Goal: Check status: Check status

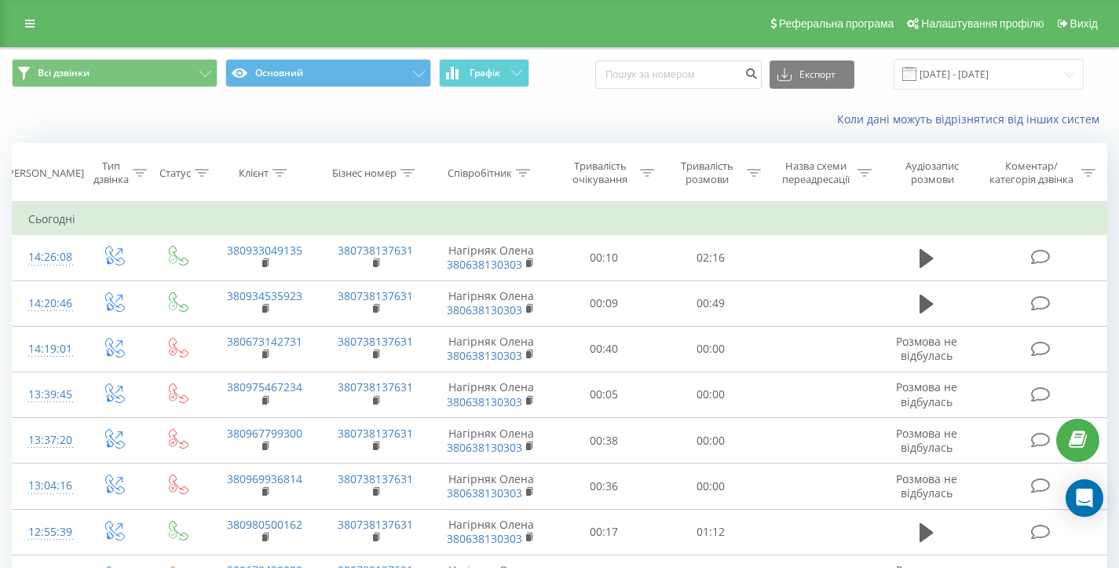
click at [25, 18] on icon at bounding box center [29, 23] width 9 height 11
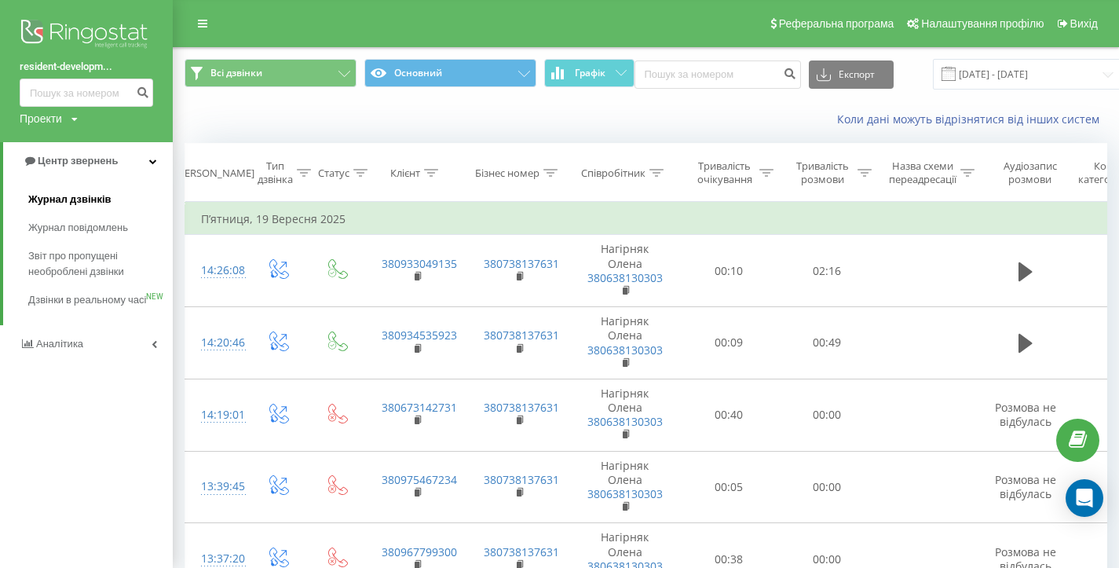
click at [99, 206] on span "Журнал дзвінків" at bounding box center [69, 200] width 83 height 16
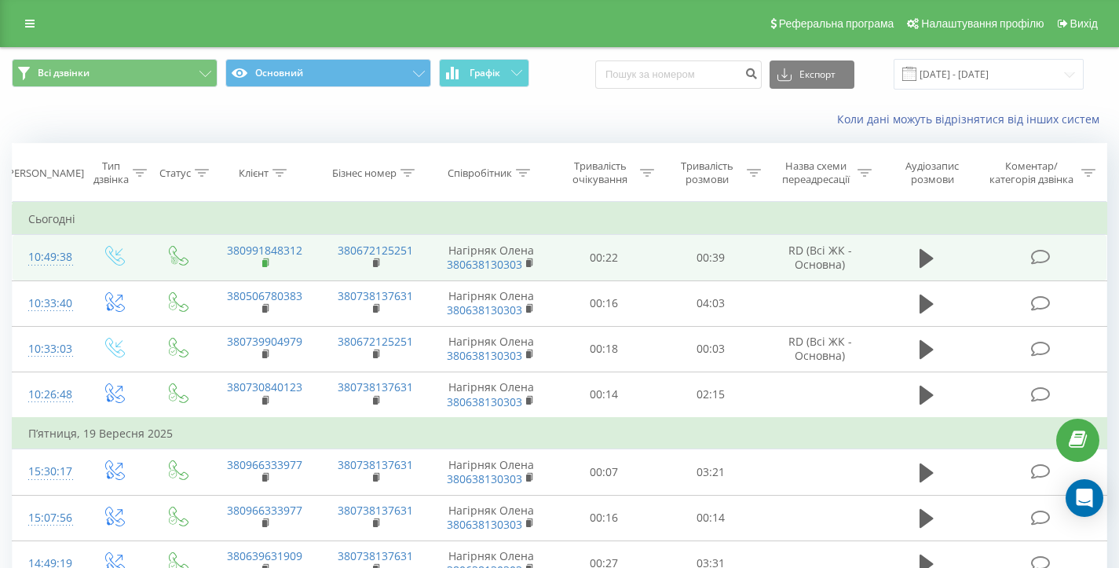
click at [264, 261] on rect at bounding box center [264, 263] width 5 height 7
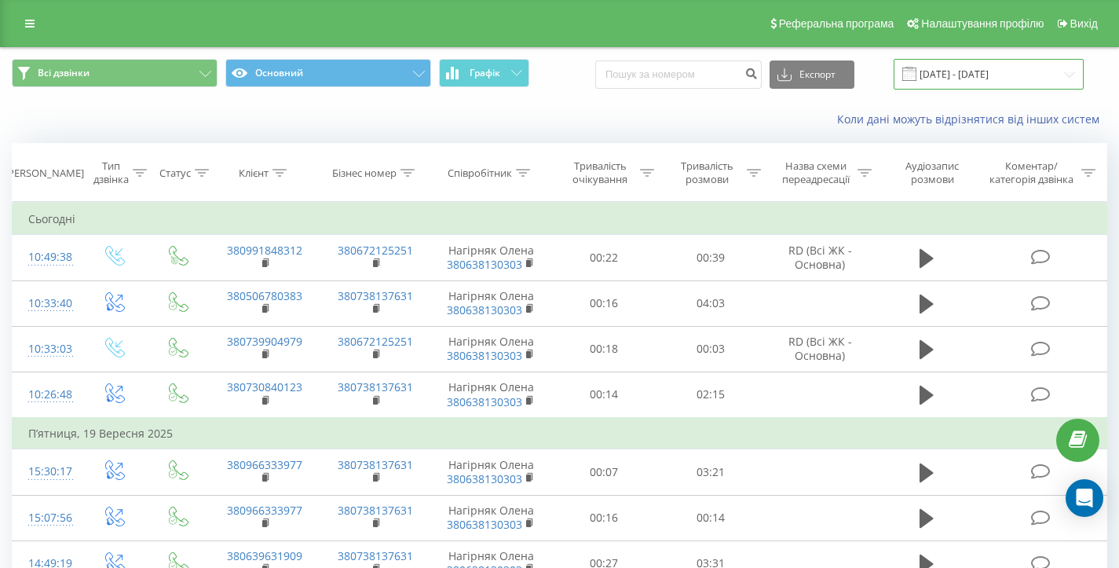
click at [936, 66] on input "22.08.2025 - 22.09.2025" at bounding box center [989, 74] width 190 height 31
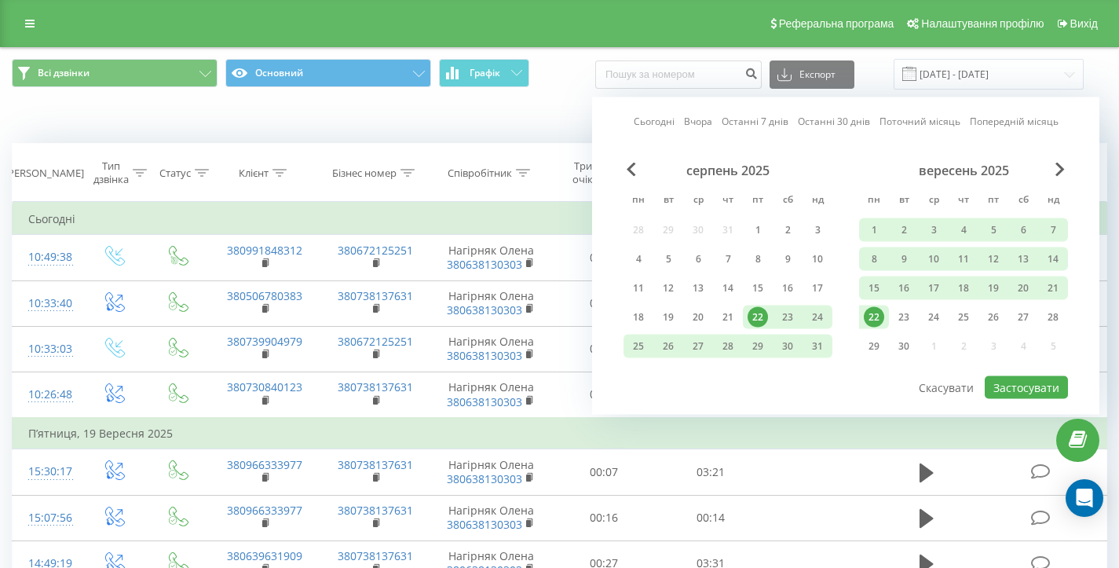
click at [871, 323] on div "22" at bounding box center [874, 317] width 20 height 20
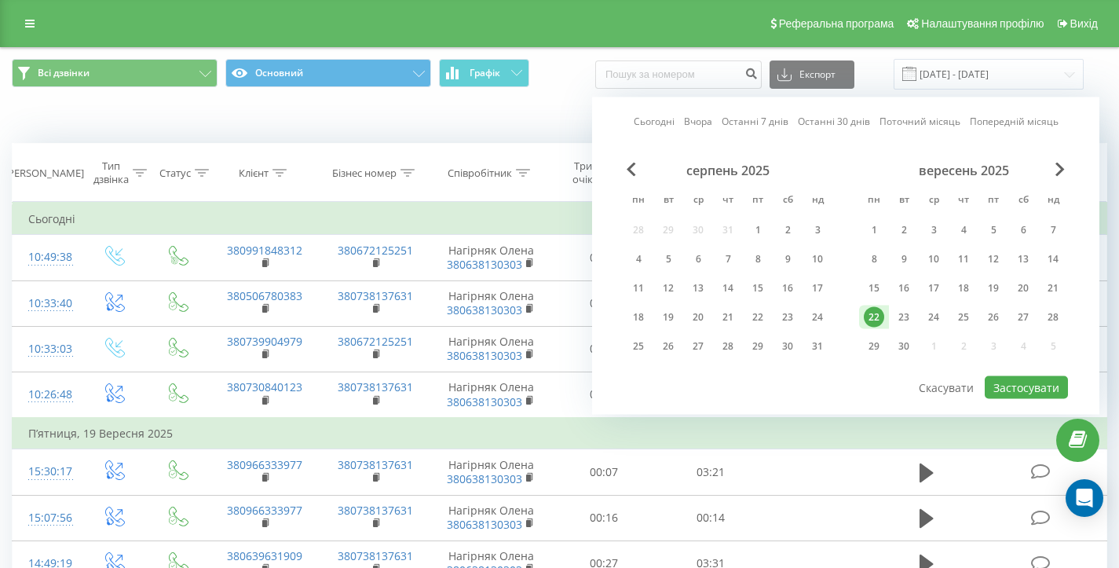
click at [1048, 374] on div "серпень 2025 пн вт ср чт пт сб нд 28 29 30 31 1 2 3 4 5 6 7 8 9 10 11 12 13 14 …" at bounding box center [846, 269] width 444 height 212
click at [1048, 384] on button "Застосувати" at bounding box center [1026, 387] width 83 height 23
type input "22.09.2025 - 22.09.2025"
